Goal: Task Accomplishment & Management: Use online tool/utility

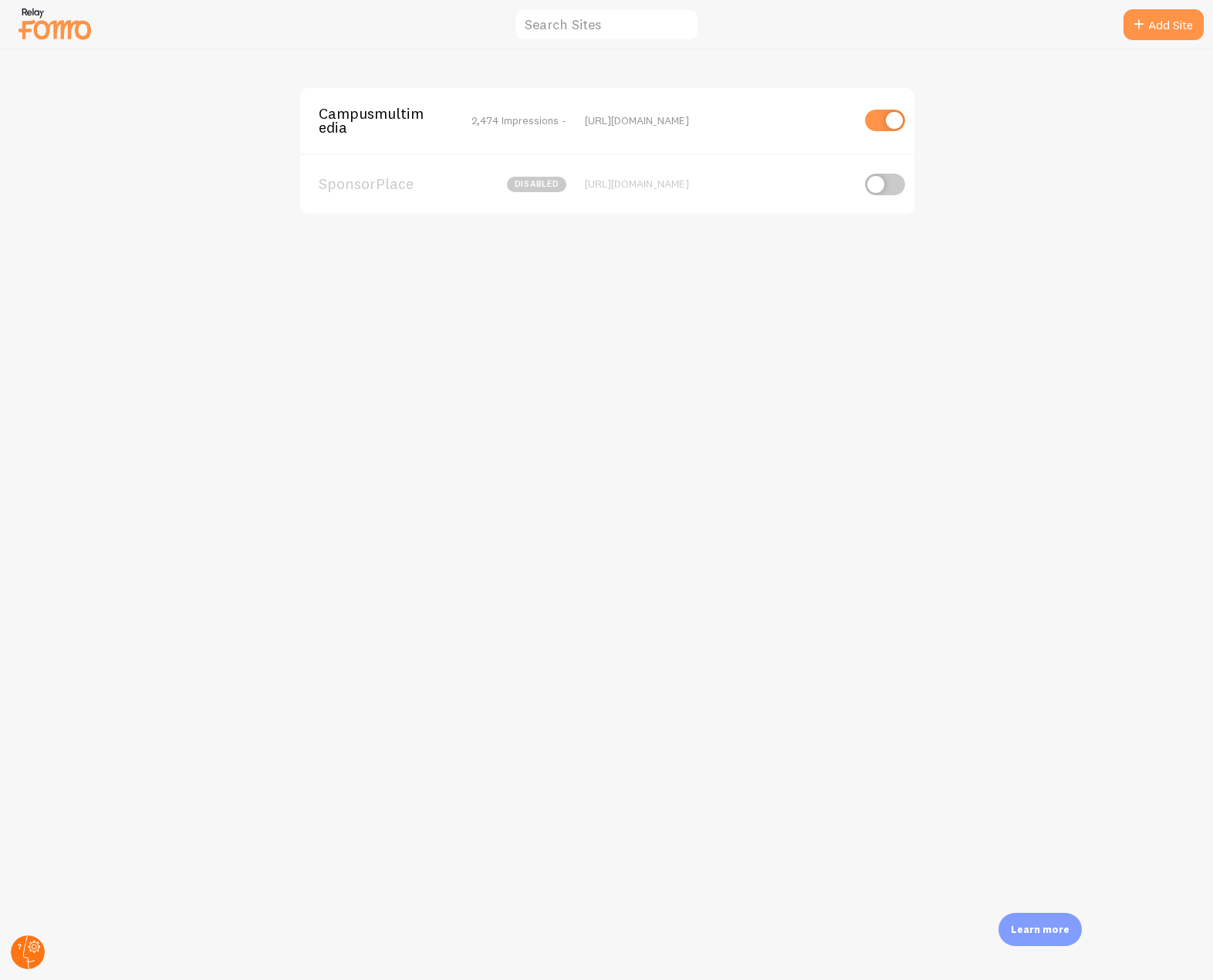
click at [41, 958] on circle at bounding box center [27, 952] width 34 height 34
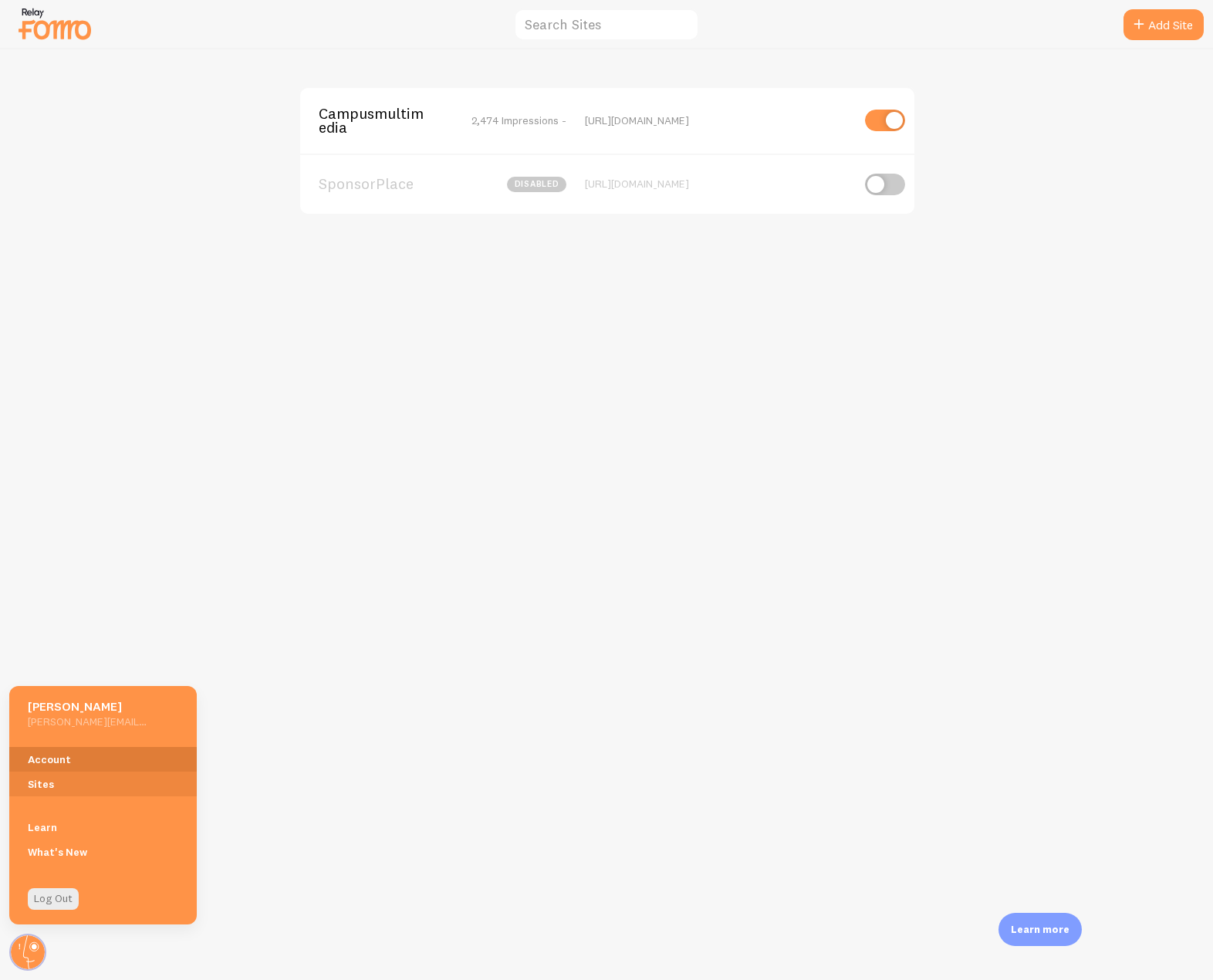
click at [50, 753] on link "Account" at bounding box center [103, 759] width 188 height 25
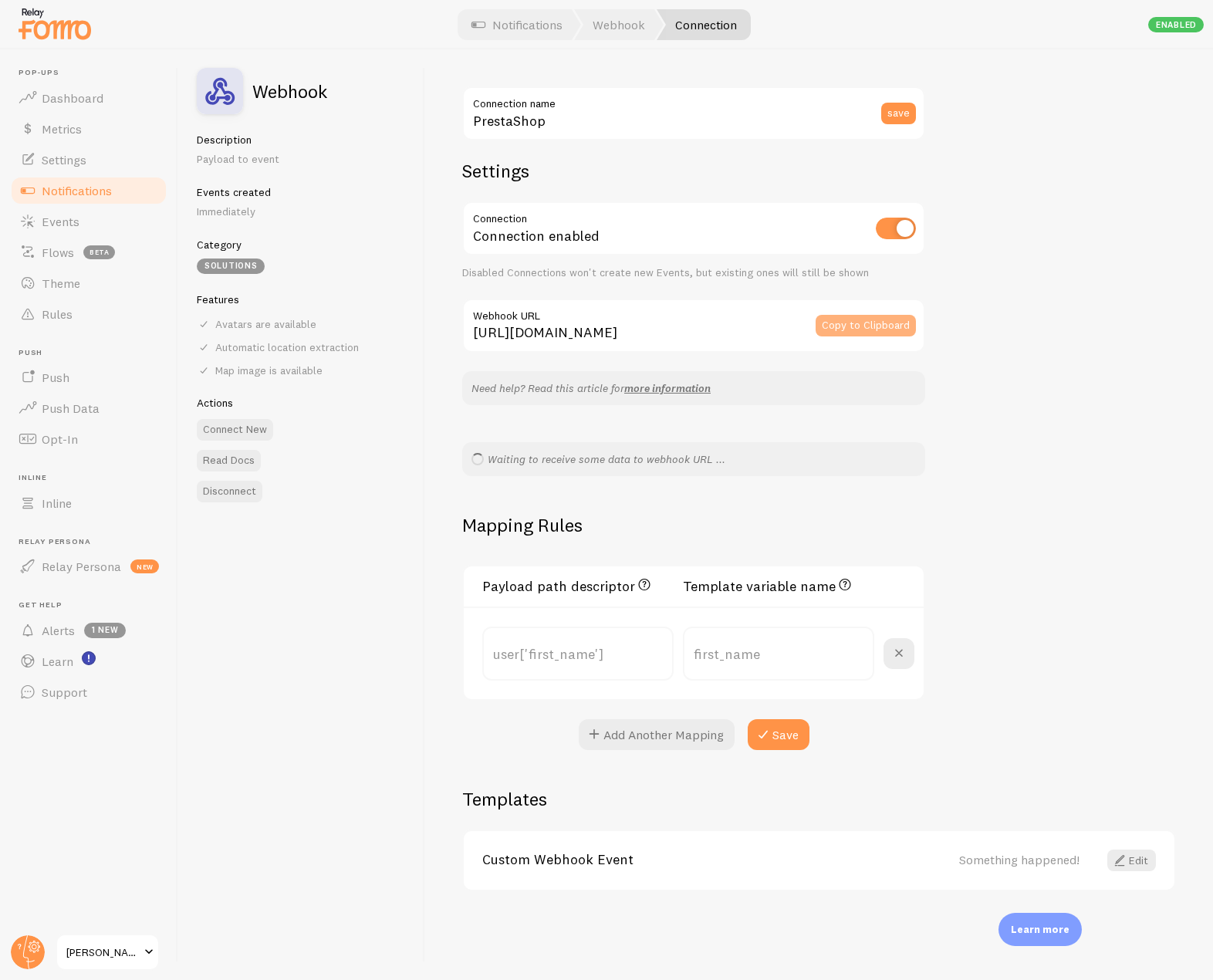
click at [847, 322] on button "Copy to Clipboard" at bounding box center [866, 325] width 100 height 22
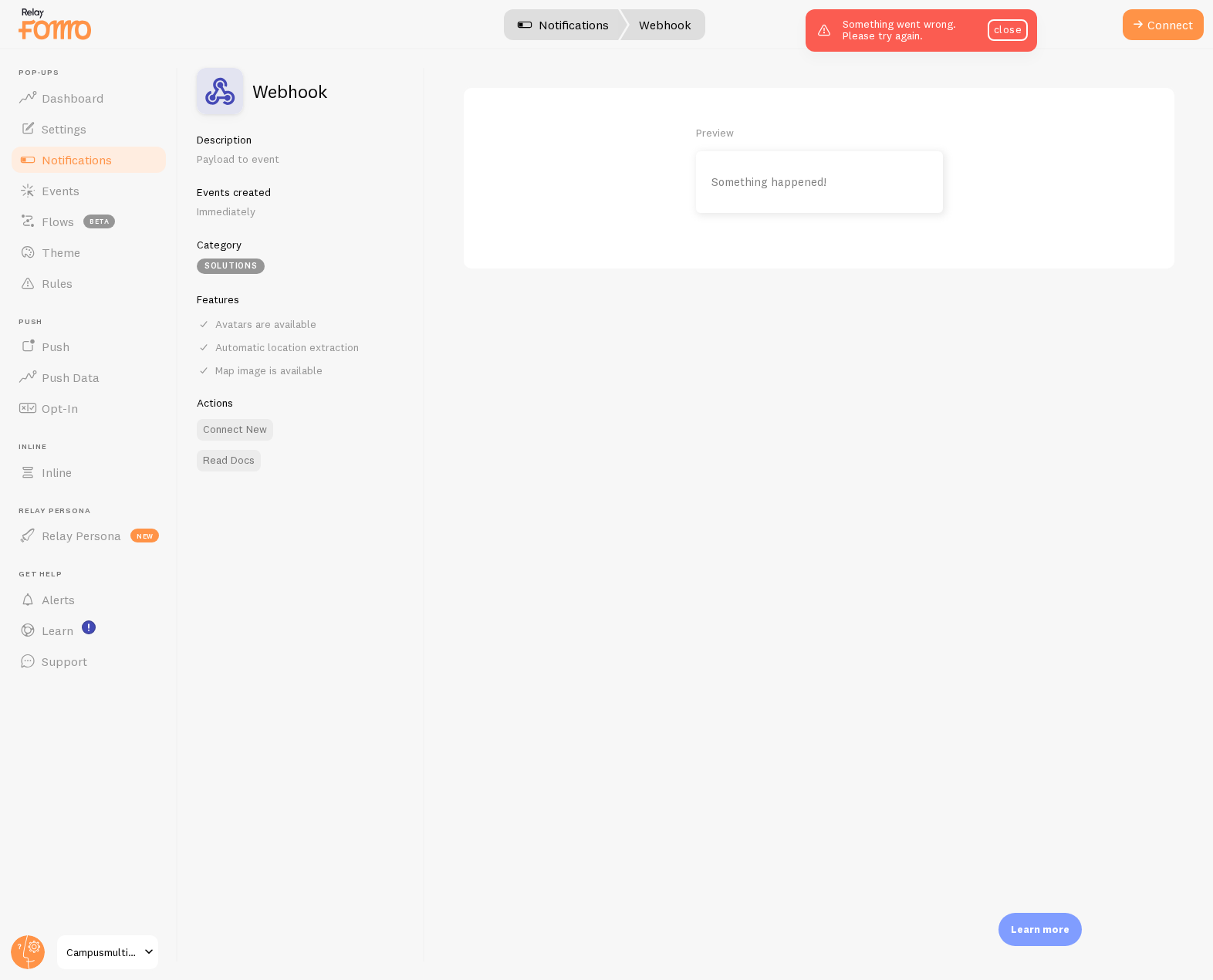
click at [537, 32] on link "Notifications" at bounding box center [562, 25] width 128 height 31
